Goal: Transaction & Acquisition: Obtain resource

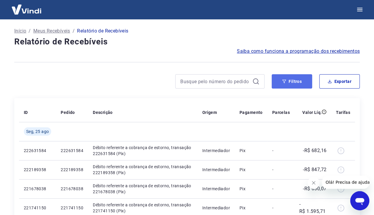
click at [294, 82] on button "Filtros" at bounding box center [292, 81] width 40 height 14
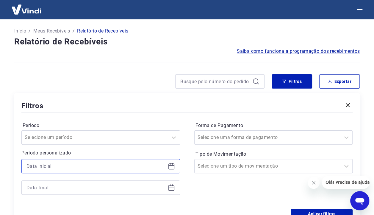
click at [93, 169] on input at bounding box center [95, 165] width 139 height 9
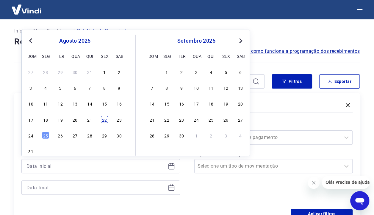
click at [107, 118] on div "22" at bounding box center [104, 118] width 7 height 7
type input "22/08/2025"
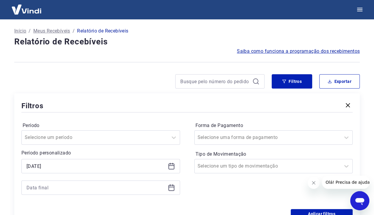
drag, startPoint x: 67, startPoint y: 180, endPoint x: 67, endPoint y: 187, distance: 6.6
click at [67, 186] on div "Selected date: sexta-feira, 22 de agosto de 2025 22/08/2025" at bounding box center [100, 177] width 159 height 36
click at [67, 187] on input at bounding box center [95, 187] width 139 height 9
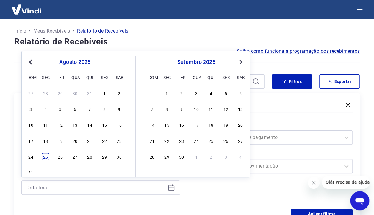
click at [42, 155] on div "25" at bounding box center [45, 156] width 7 height 7
type input "25/08/2025"
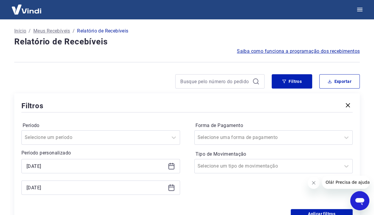
scroll to position [60, 0]
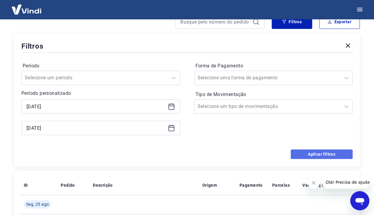
click at [317, 157] on button "Aplicar filtros" at bounding box center [322, 154] width 62 height 10
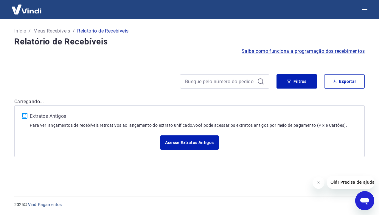
click at [307, 148] on div "Acesse Extratos Antigos" at bounding box center [189, 142] width 335 height 14
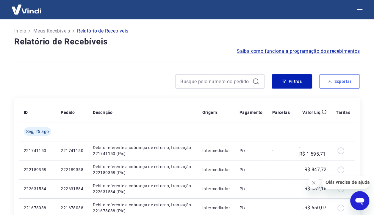
click at [321, 87] on button "Exportar" at bounding box center [339, 81] width 40 height 14
type input "22/08/2025"
type input "25/08/2025"
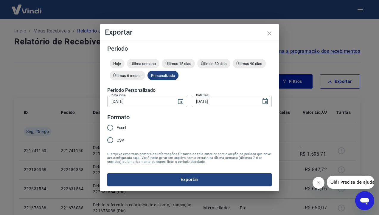
click at [116, 128] on input "Excel" at bounding box center [110, 127] width 13 height 13
radio input "true"
click at [158, 172] on form "Período Hoje Última semana Últimos 15 dias Últimos 30 dias Últimos 90 dias Últi…" at bounding box center [189, 116] width 164 height 140
click at [160, 179] on button "Exportar" at bounding box center [189, 179] width 164 height 13
